Goal: Navigation & Orientation: Find specific page/section

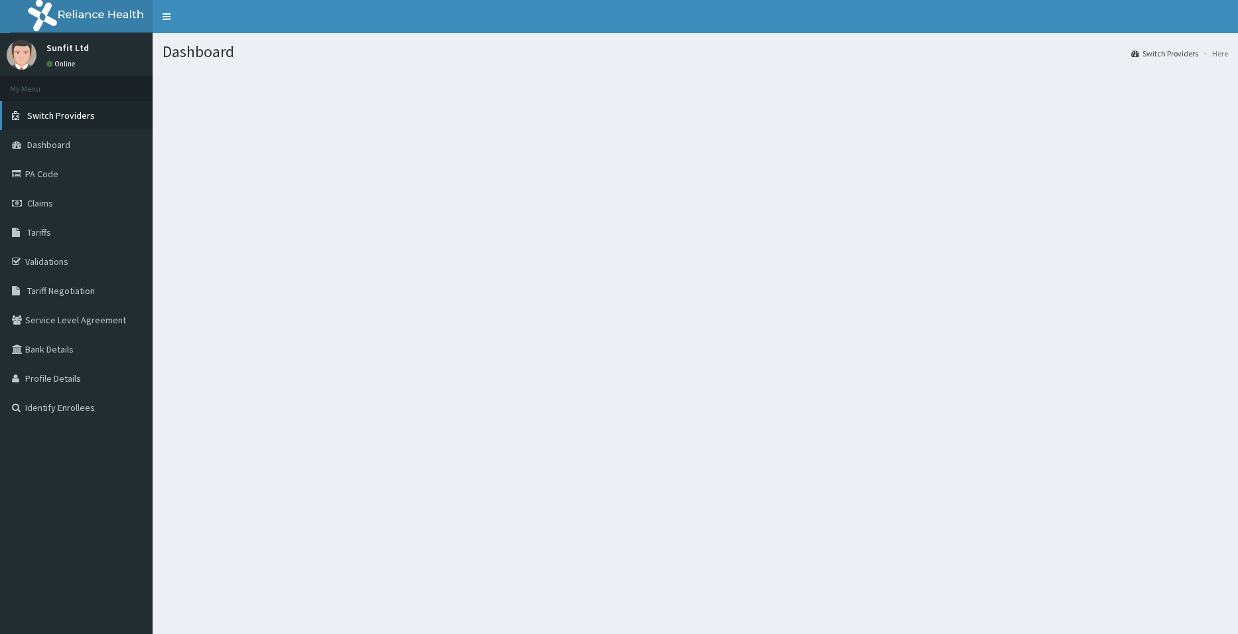
click at [74, 117] on span "Switch Providers" at bounding box center [61, 115] width 68 height 12
click at [67, 155] on link "Dashboard" at bounding box center [76, 144] width 153 height 29
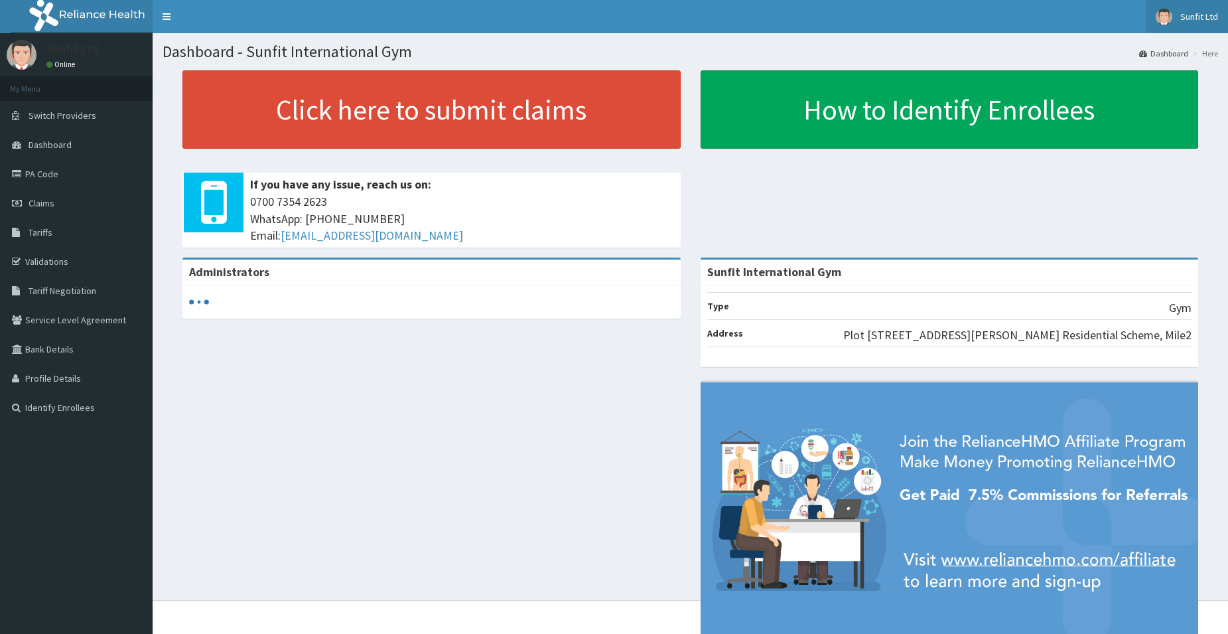
click at [1163, 15] on img at bounding box center [1164, 17] width 17 height 17
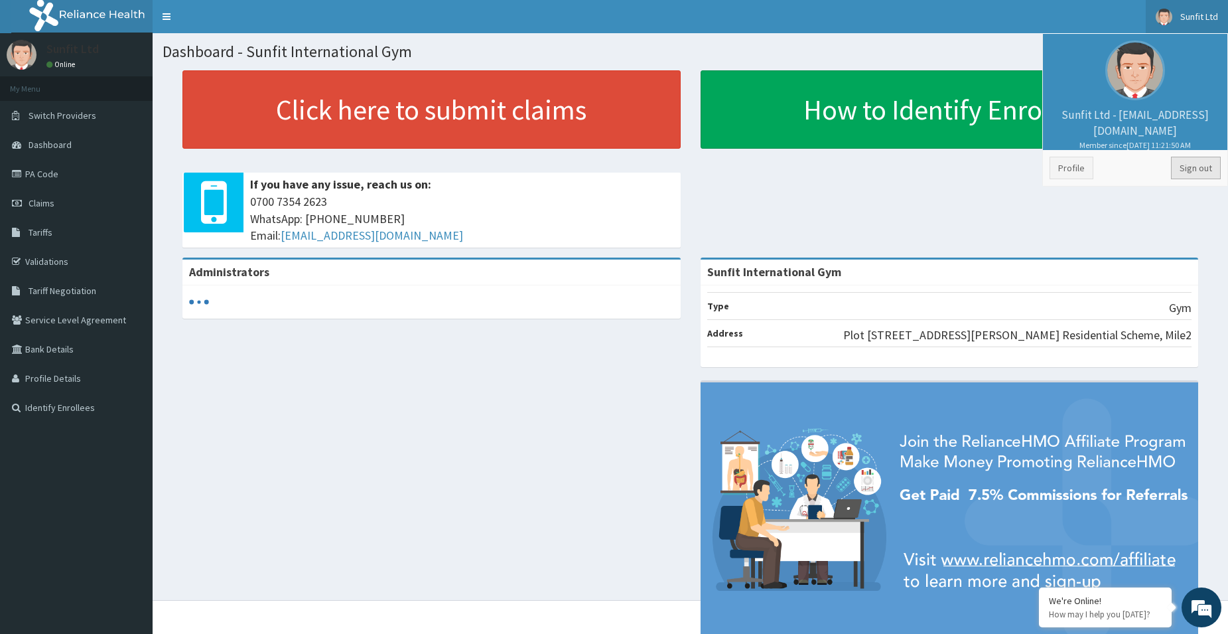
click at [1194, 171] on link "Sign out" at bounding box center [1196, 168] width 50 height 23
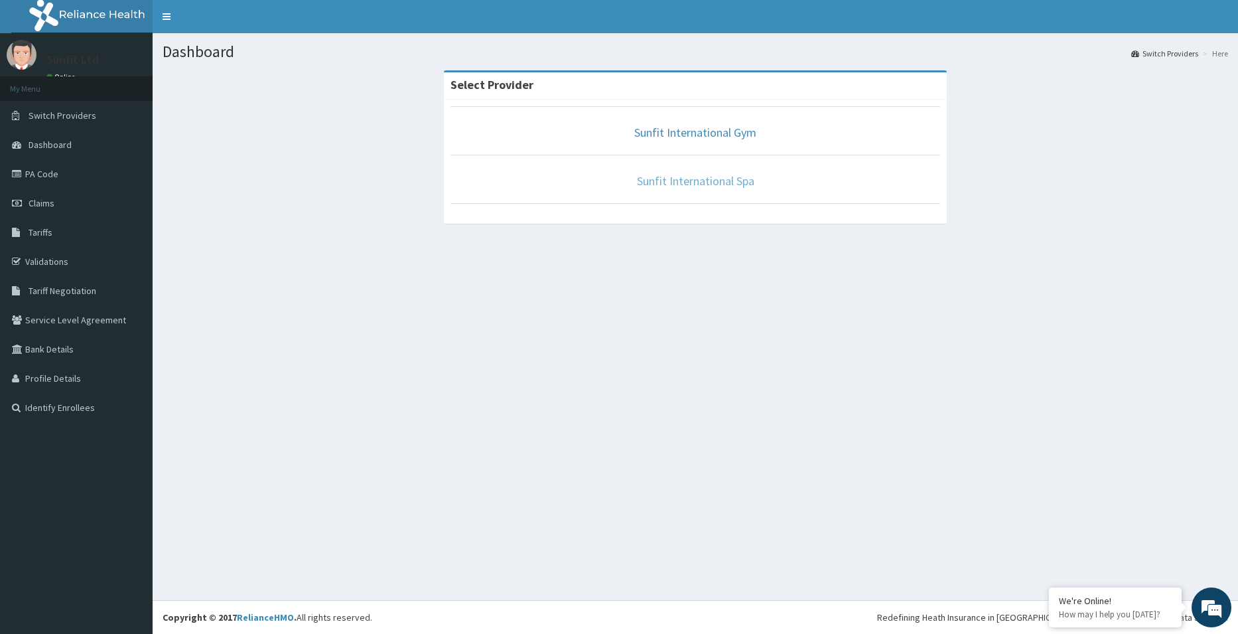
click at [725, 178] on link "Sunfit International Spa" at bounding box center [695, 180] width 117 height 15
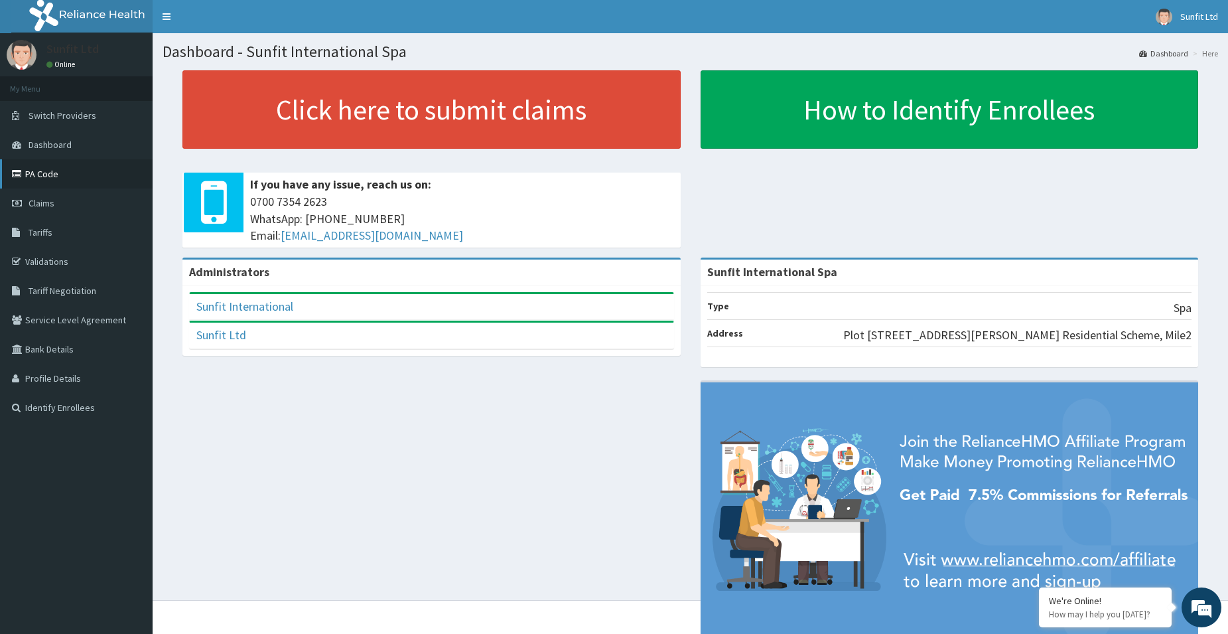
click at [42, 167] on link "PA Code" at bounding box center [76, 173] width 153 height 29
